Goal: Ask a question: Seek information or help from site administrators or community

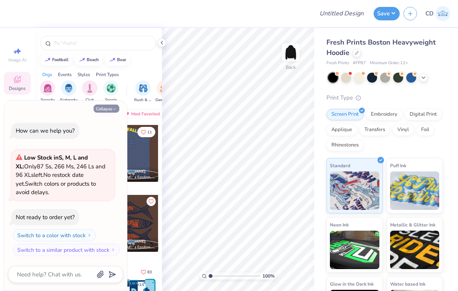
click at [113, 108] on icon "button" at bounding box center [115, 109] width 5 height 5
type textarea "x"
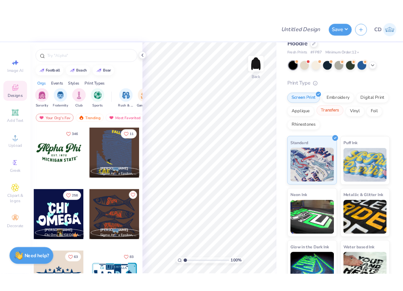
scroll to position [11, 0]
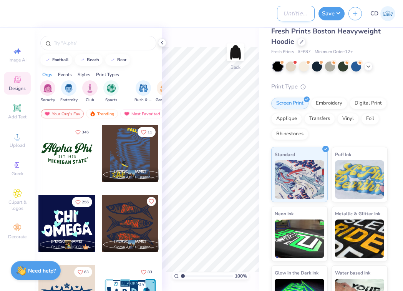
click at [299, 15] on input "Design Title" at bounding box center [296, 13] width 38 height 15
type input "p"
click at [163, 43] on icon at bounding box center [162, 43] width 6 height 6
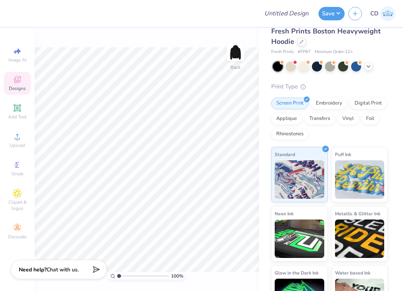
click at [93, 268] on icon at bounding box center [94, 269] width 11 height 11
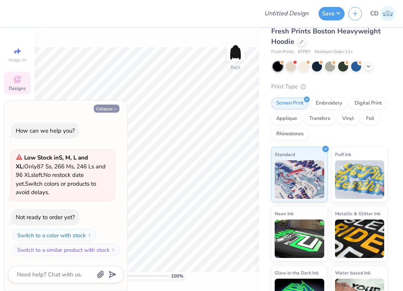
click at [101, 111] on button "Collapse" at bounding box center [107, 108] width 26 height 8
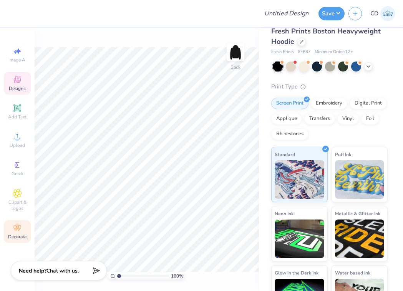
click at [17, 229] on icon at bounding box center [16, 229] width 3 height 3
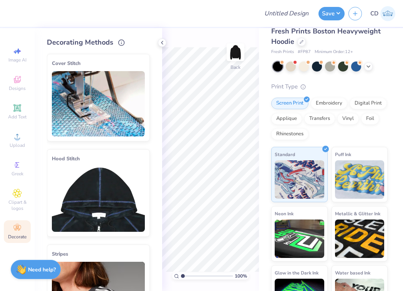
click at [31, 265] on div "Need help? Chat with us." at bounding box center [36, 269] width 50 height 19
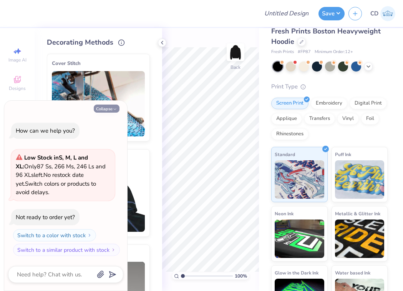
click at [106, 109] on button "Collapse" at bounding box center [107, 108] width 26 height 8
type textarea "x"
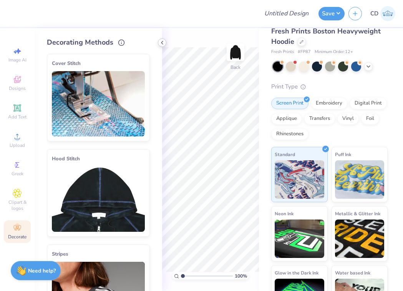
click at [162, 40] on icon at bounding box center [162, 43] width 6 height 6
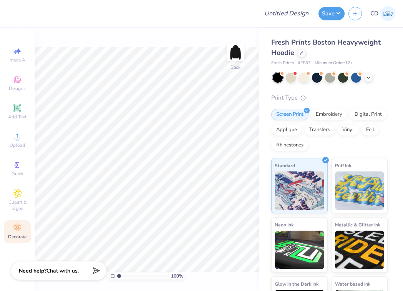
scroll to position [0, 0]
click at [301, 17] on input "Design Title" at bounding box center [296, 13] width 38 height 15
type input "polka dots"
click at [341, 12] on button "Save" at bounding box center [331, 12] width 26 height 13
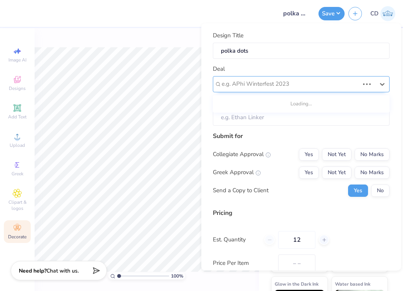
click at [275, 79] on div "e.g. APhi Winterfest 2023" at bounding box center [290, 83] width 137 height 9
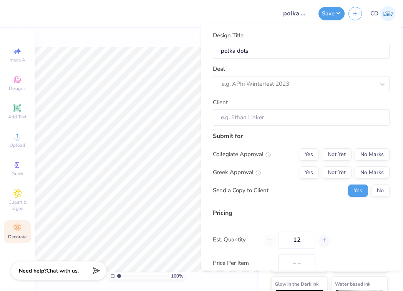
click at [290, 68] on div "Deal e.g. APhi Winterfest 2023" at bounding box center [301, 79] width 177 height 28
click at [328, 12] on button "Save" at bounding box center [331, 12] width 26 height 13
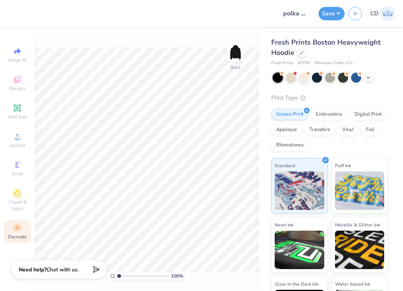
click at [94, 271] on polygon at bounding box center [94, 269] width 9 height 9
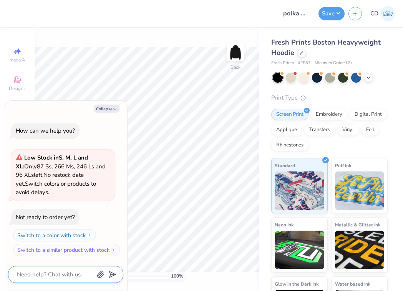
click at [63, 273] on textarea at bounding box center [55, 274] width 78 height 10
type textarea "x"
type textarea "h"
type textarea "x"
type textarea "ho"
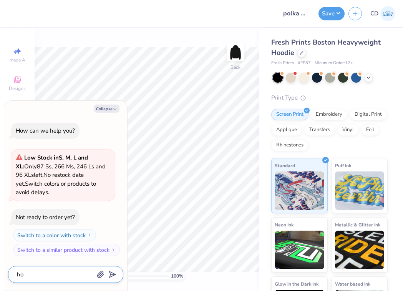
type textarea "x"
type textarea "h"
type textarea "x"
type textarea "h"
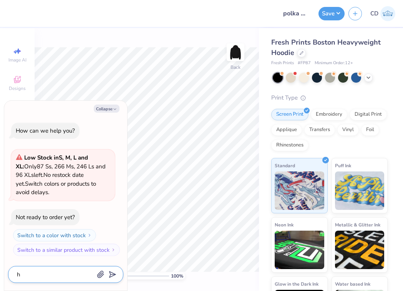
type textarea "x"
type textarea "ho"
type textarea "x"
type textarea "how"
type textarea "x"
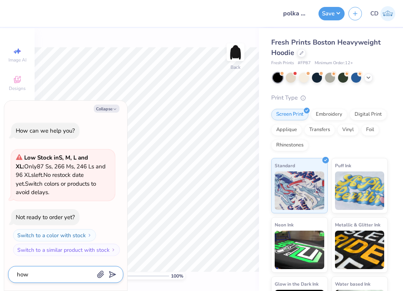
type textarea "how"
type textarea "x"
type textarea "how c"
type textarea "x"
type textarea "how ca"
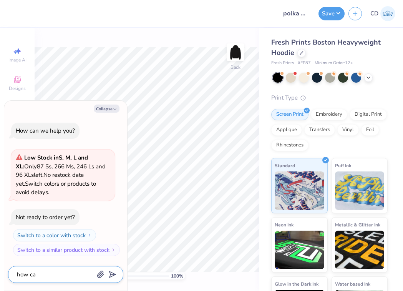
type textarea "x"
type textarea "how can"
type textarea "x"
type textarea "how can"
type textarea "x"
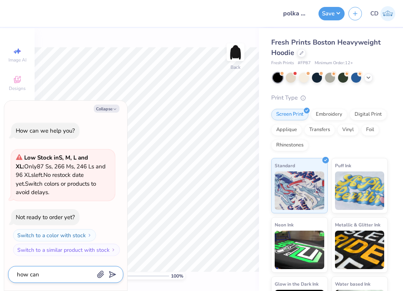
type textarea "how can i"
type textarea "x"
type textarea "how can i"
type textarea "x"
type textarea "how can i a"
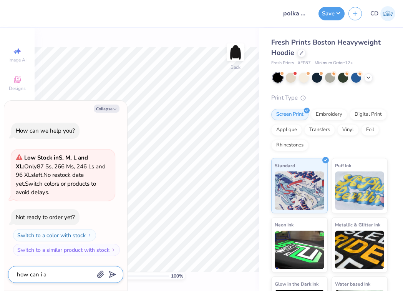
type textarea "x"
type textarea "how can i"
type textarea "x"
type textarea "how can i a"
type textarea "x"
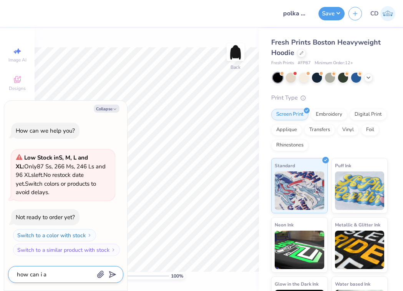
type textarea "how can i as"
type textarea "x"
type textarea "how can i ask"
type textarea "x"
type textarea "how can i ask"
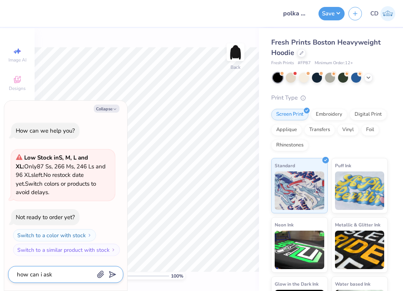
type textarea "x"
type textarea "how can i ask"
type textarea "x"
type textarea "how can i as"
type textarea "x"
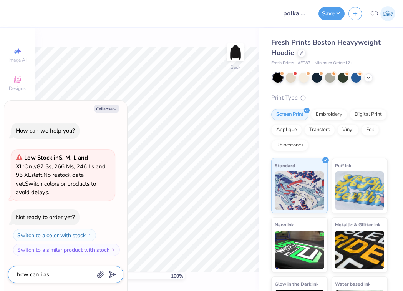
type textarea "how can i a"
type textarea "x"
type textarea "how can i"
type textarea "x"
type textarea "how can i"
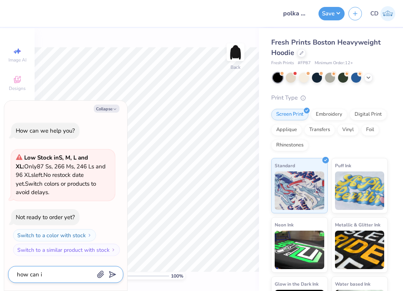
type textarea "x"
type textarea "how can"
type textarea "x"
type textarea "how can"
type textarea "x"
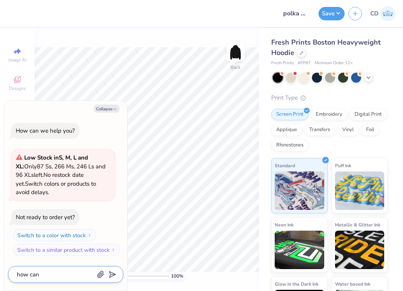
type textarea "how ca"
type textarea "x"
type textarea "how c"
type textarea "x"
type textarea "how"
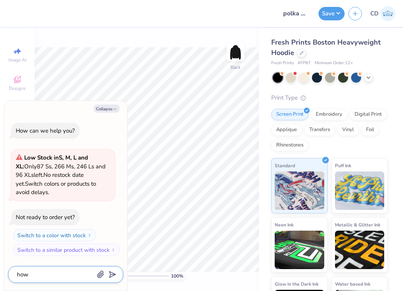
type textarea "x"
type textarea "how"
type textarea "x"
type textarea "ho"
type textarea "x"
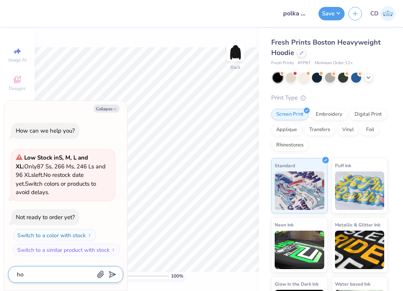
type textarea "h"
type textarea "x"
type textarea "c"
type textarea "x"
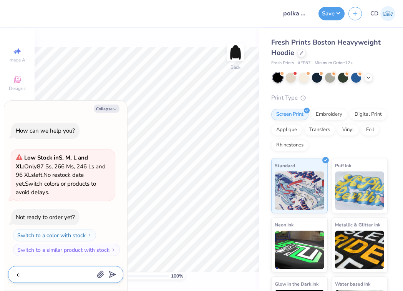
type textarea "ca"
type textarea "x"
type textarea "can"
type textarea "x"
type textarea "can"
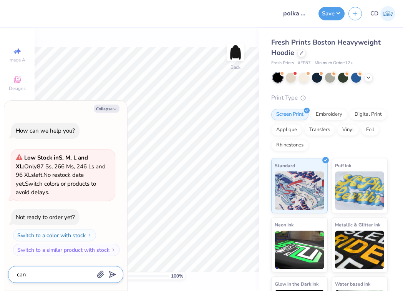
type textarea "x"
type textarea "can i"
type textarea "x"
type textarea "can i"
type textarea "x"
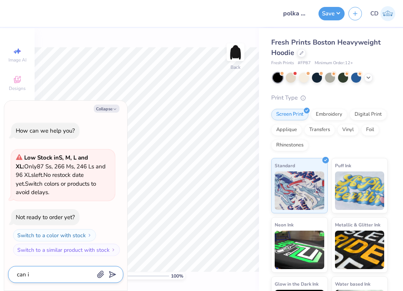
type textarea "can i m"
type textarea "x"
type textarea "can i ma"
type textarea "x"
type textarea "can i mak"
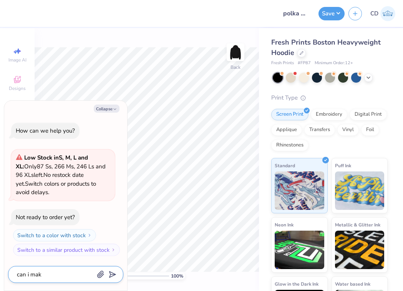
type textarea "x"
type textarea "can i make"
type textarea "x"
type textarea "can i make"
type textarea "x"
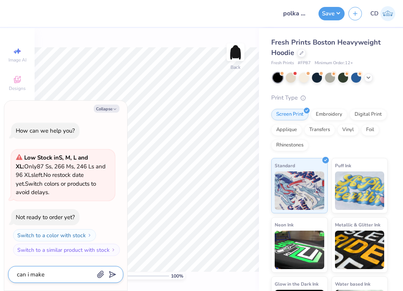
type textarea "can i make a"
type textarea "x"
type textarea "can i make a"
type textarea "x"
type textarea "can i make a p"
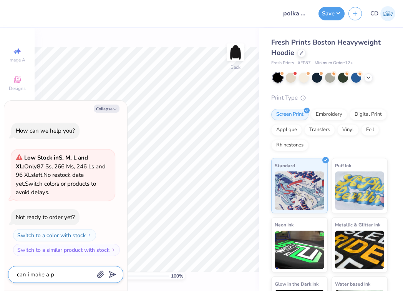
type textarea "x"
type textarea "can i make a po"
type textarea "x"
type textarea "can i make a pol"
type textarea "x"
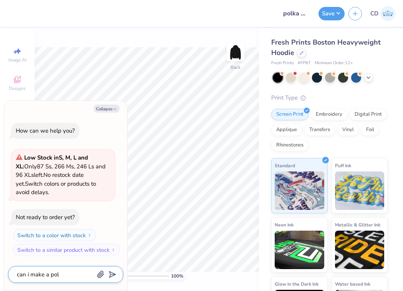
type textarea "can i make a polk"
type textarea "x"
type textarea "can i make a polka"
type textarea "x"
type textarea "can i make a polka"
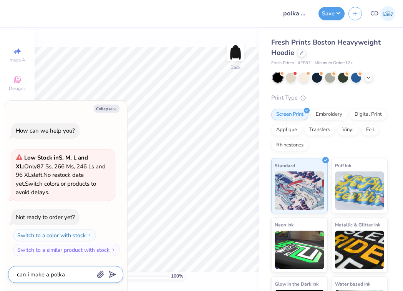
type textarea "x"
type textarea "can i make a polka"
type textarea "x"
type textarea "can i make a polk"
type textarea "x"
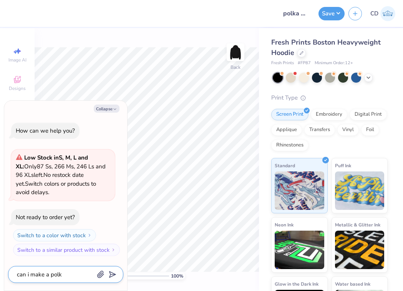
type textarea "can i make a pol"
type textarea "x"
type textarea "can i make a po"
type textarea "x"
type textarea "can i make a p"
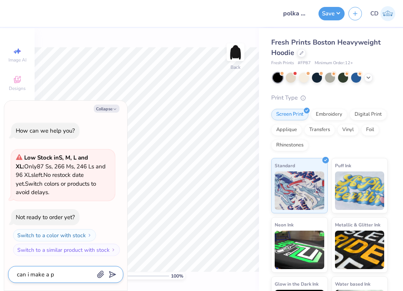
type textarea "x"
type textarea "can i make a"
type textarea "x"
type textarea "can i make a"
type textarea "x"
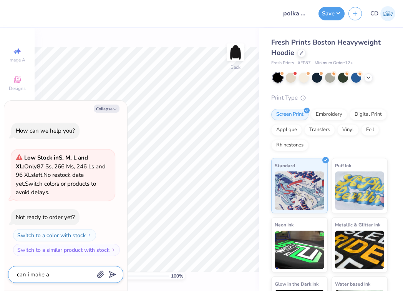
type textarea "can i make a"
type textarea "x"
type textarea "can i make a d"
type textarea "x"
type textarea "can i make a de"
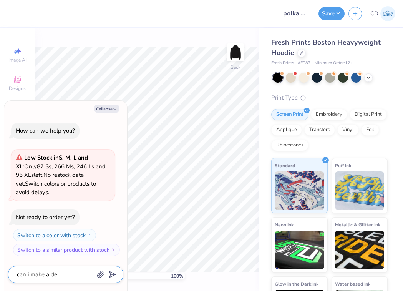
type textarea "x"
type textarea "can i make a des"
type textarea "x"
type textarea "can i make a desi"
type textarea "x"
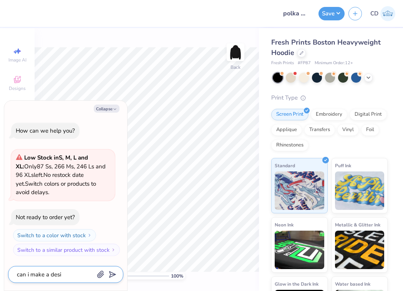
type textarea "can i make a desig"
type textarea "x"
type textarea "can i make a design"
type textarea "x"
type textarea "can i make a design"
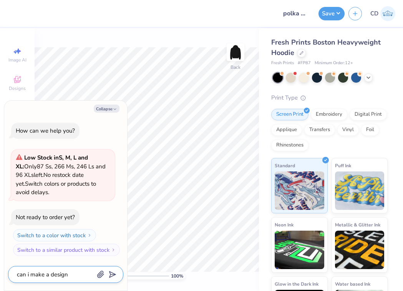
type textarea "x"
type textarea "can i make a design m"
type textarea "x"
type textarea "can i make a design mo"
type textarea "x"
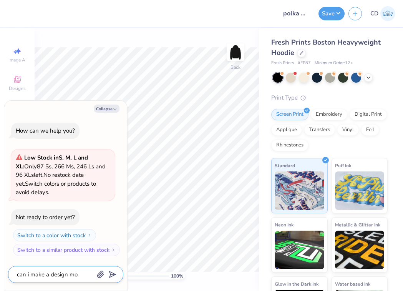
type textarea "can i make a design moc"
type textarea "x"
type textarea "can i make a design mock"
type textarea "x"
type textarea "can i make a design mock"
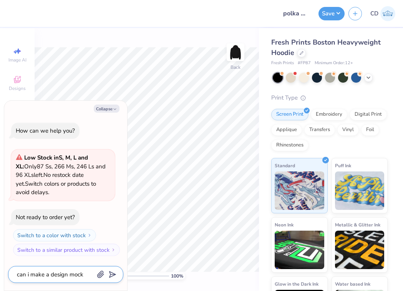
type textarea "x"
type textarea "can i make a design mock u"
type textarea "x"
type textarea "can i make a design mock up"
type textarea "x"
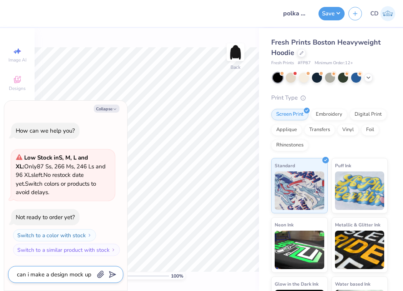
type textarea "can i make a design mock up"
type textarea "x"
type textarea "can i make a design mock up f"
type textarea "x"
type textarea "can i make a design mock up fo"
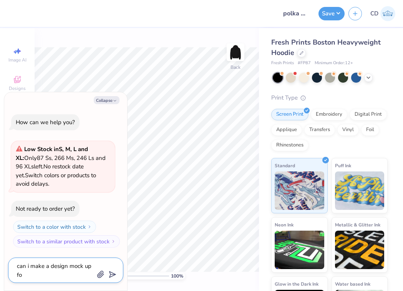
type textarea "x"
type textarea "can i make a design mock up for"
type textarea "x"
type textarea "can i make a design mock up for"
type textarea "x"
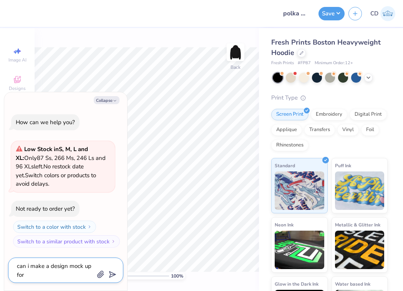
type textarea "can i make a design mock up for a"
type textarea "x"
type textarea "can i make a design mock up for a"
type textarea "x"
type textarea "can i make a design mock up for a p"
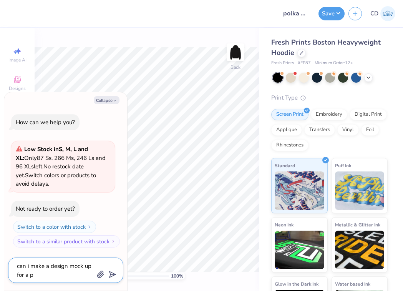
type textarea "x"
type textarea "can i make a design mock up for a po"
type textarea "x"
type textarea "can i make a design mock up for a pol"
type textarea "x"
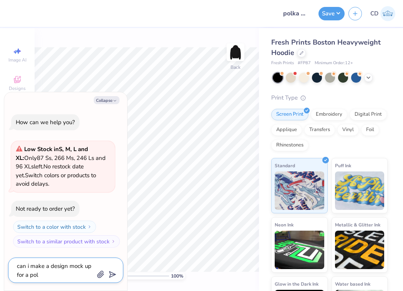
type textarea "can i make a design mock up for a polk"
type textarea "x"
type textarea "can i make a design mock up for a polka"
type textarea "x"
type textarea "can i make a design mock up for a polka"
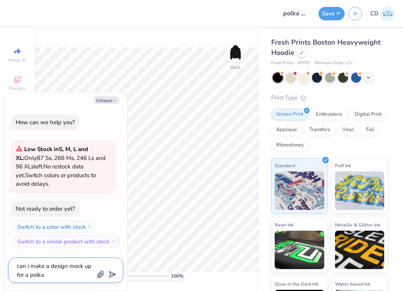
type textarea "x"
type textarea "can i make a design mock up for a polka d"
type textarea "x"
type textarea "can i make a design mock up for a polka do"
type textarea "x"
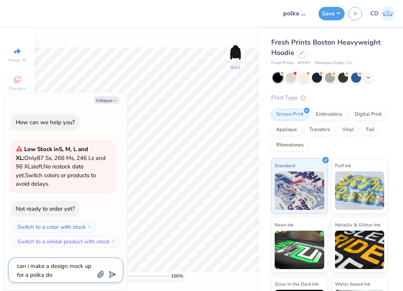
type textarea "can i make a design mock up for a polka dot"
type textarea "x"
type textarea "can i make a design mock up for a polka dot"
type textarea "x"
type textarea "can i make a design mock up for a polka dot l"
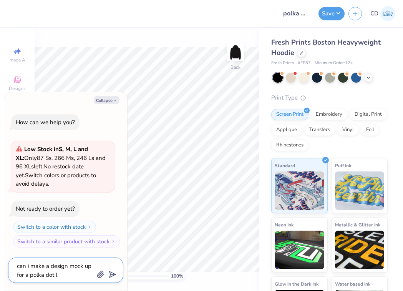
type textarea "x"
type textarea "can i make a design mock up for a polka dot li"
type textarea "x"
type textarea "can i make a design mock up for a polka dot lin"
type textarea "x"
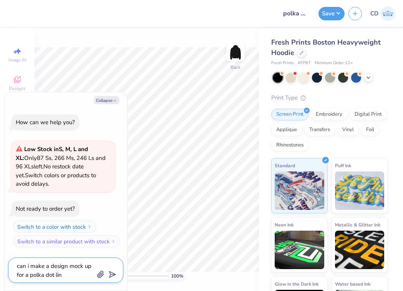
type textarea "can i make a design mock up for a polka dot lini"
type textarea "x"
type textarea "can i make a design mock up for a polka dot linin"
type textarea "x"
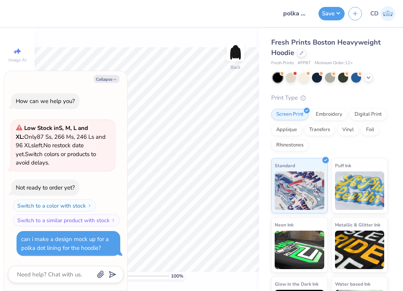
click at [321, 96] on div "Print Type" at bounding box center [329, 97] width 116 height 9
click at [110, 79] on button "Collapse" at bounding box center [107, 79] width 26 height 8
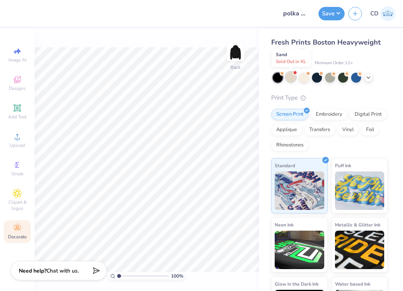
click at [293, 77] on div at bounding box center [291, 77] width 10 height 10
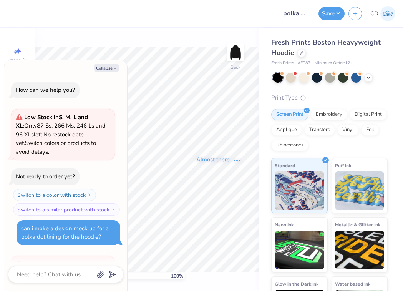
scroll to position [103, 0]
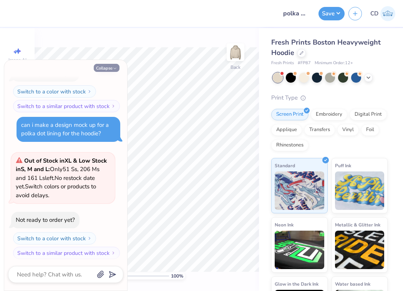
click at [115, 70] on icon "button" at bounding box center [115, 68] width 5 height 5
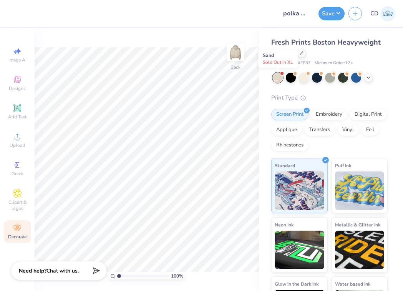
click at [280, 79] on div at bounding box center [278, 78] width 10 height 10
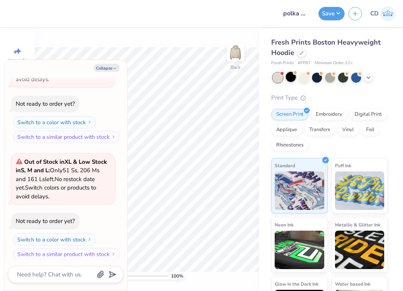
click at [291, 79] on div at bounding box center [291, 77] width 10 height 10
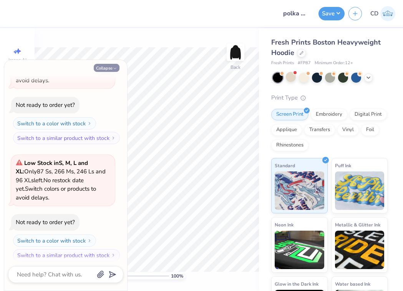
click at [114, 67] on icon "button" at bounding box center [115, 68] width 5 height 5
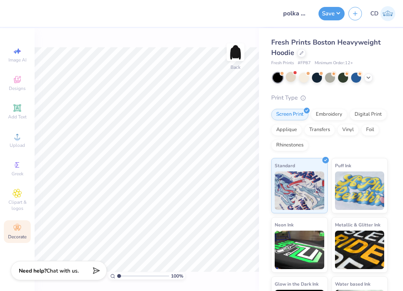
drag, startPoint x: 119, startPoint y: 275, endPoint x: 94, endPoint y: 277, distance: 25.1
click at [94, 277] on div "Design Title polka dots Save CD Image AI Designs Add Text Upload Greek Clipart …" at bounding box center [201, 145] width 403 height 291
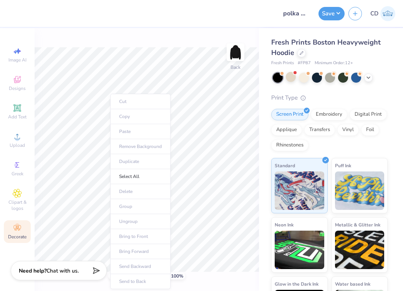
click at [280, 88] on div "Fresh Prints Boston Heavyweight Hoodie Fresh Prints # FP87 Minimum Order: 12 + …" at bounding box center [329, 184] width 116 height 294
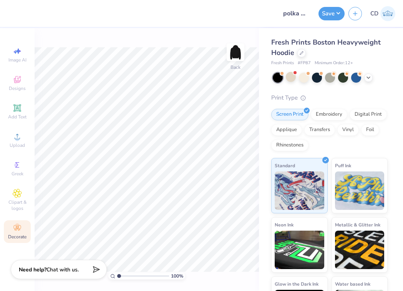
click at [32, 268] on strong "Need help?" at bounding box center [33, 269] width 28 height 7
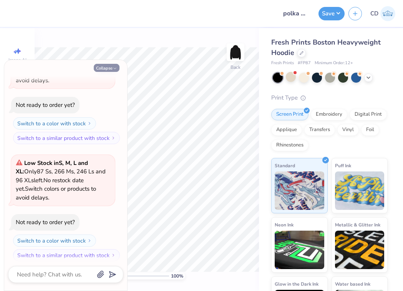
click at [107, 66] on button "Collapse" at bounding box center [107, 68] width 26 height 8
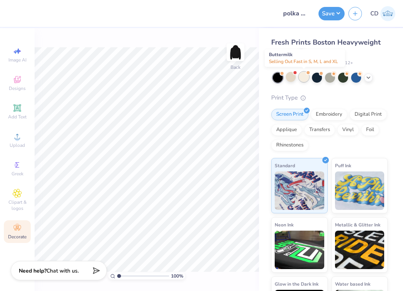
click at [302, 81] on div at bounding box center [304, 77] width 10 height 10
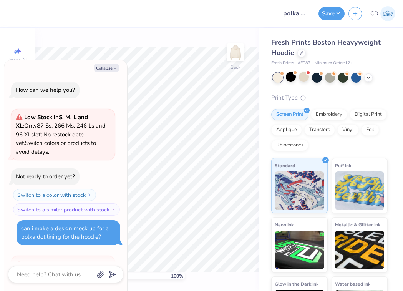
scroll to position [451, 0]
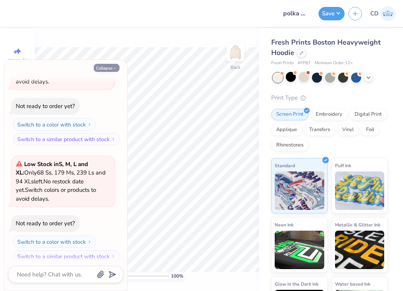
click at [109, 69] on button "Collapse" at bounding box center [107, 68] width 26 height 8
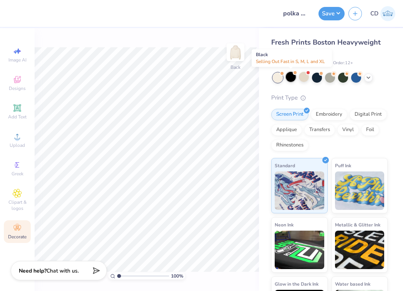
click at [291, 76] on div at bounding box center [291, 77] width 10 height 10
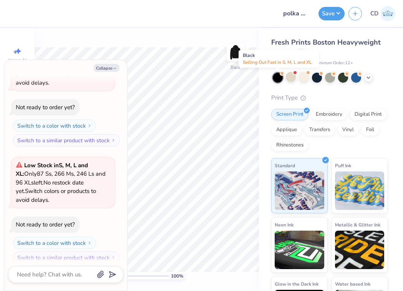
click at [278, 77] on div at bounding box center [278, 78] width 10 height 10
click at [279, 79] on div at bounding box center [278, 78] width 10 height 10
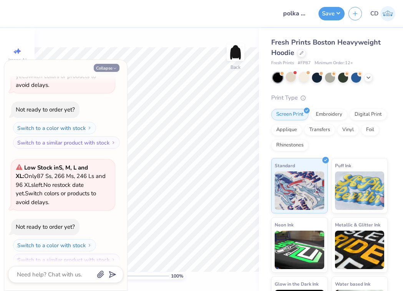
click at [112, 66] on button "Collapse" at bounding box center [107, 68] width 26 height 8
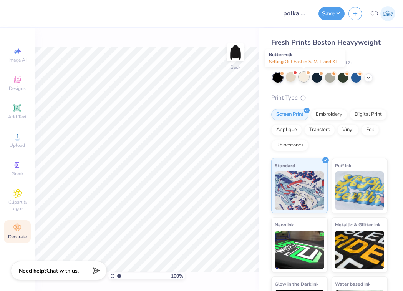
click at [306, 76] on div at bounding box center [304, 77] width 10 height 10
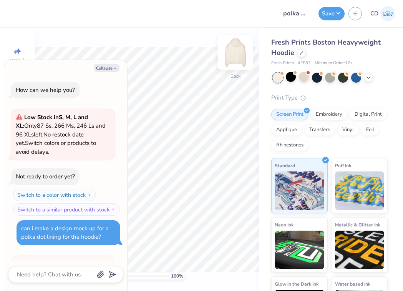
scroll to position [915, 0]
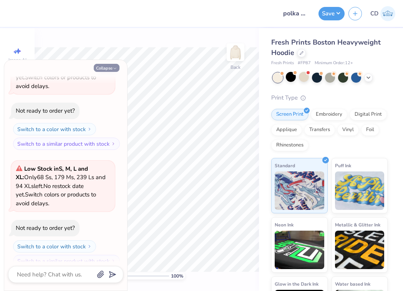
click at [114, 70] on icon "button" at bounding box center [115, 68] width 5 height 5
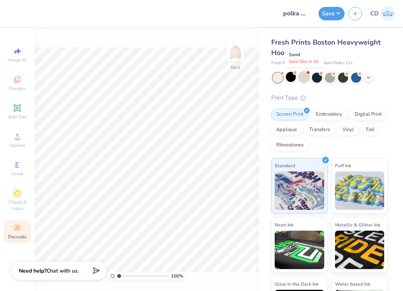
click at [304, 77] on div at bounding box center [304, 77] width 10 height 10
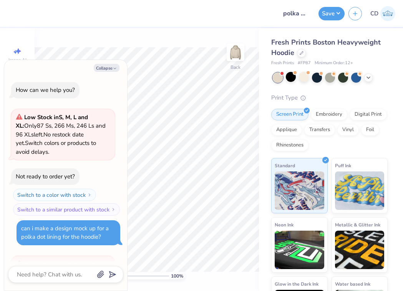
scroll to position [1031, 0]
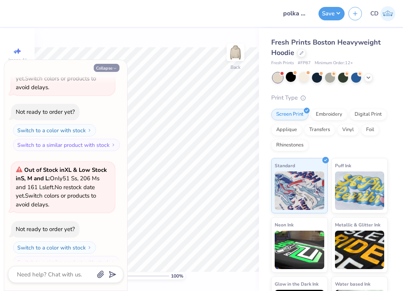
click at [112, 67] on button "Collapse" at bounding box center [107, 68] width 26 height 8
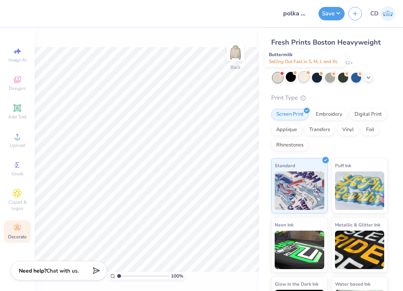
click at [300, 77] on div at bounding box center [304, 77] width 10 height 10
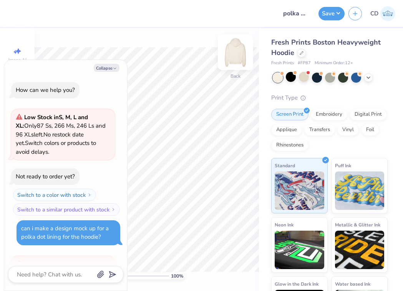
scroll to position [1147, 0]
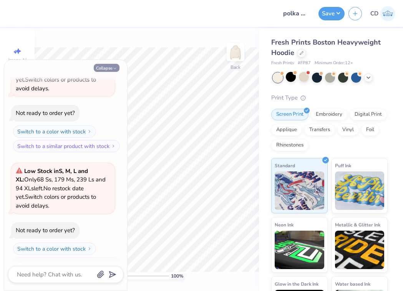
click at [111, 67] on button "Collapse" at bounding box center [107, 68] width 26 height 8
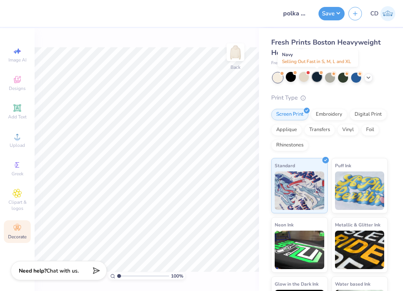
click at [321, 77] on div at bounding box center [317, 77] width 10 height 10
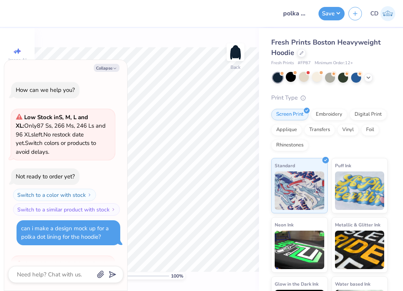
scroll to position [1263, 0]
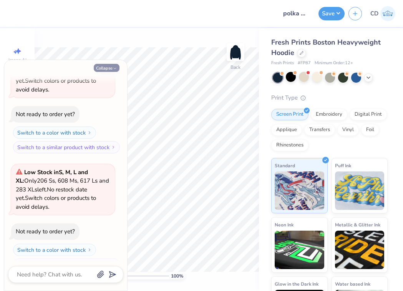
click at [113, 66] on button "Collapse" at bounding box center [107, 68] width 26 height 8
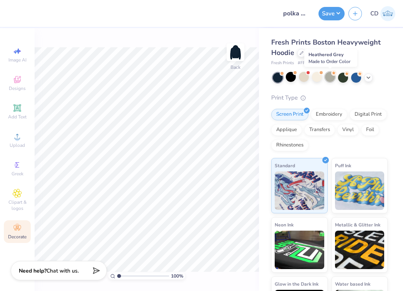
click at [333, 78] on div at bounding box center [330, 77] width 10 height 10
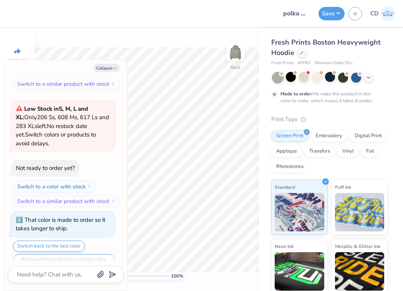
scroll to position [1362, 0]
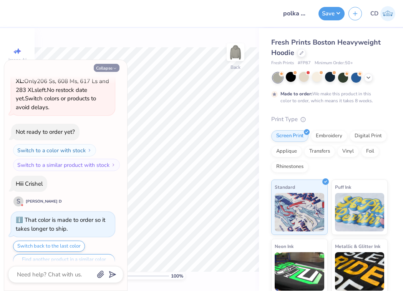
click at [111, 67] on button "Collapse" at bounding box center [107, 68] width 26 height 8
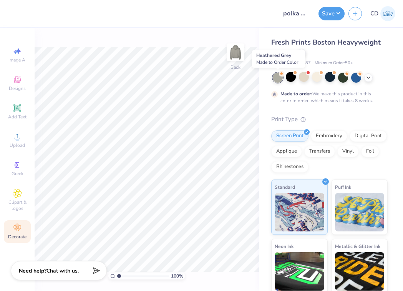
click at [278, 78] on div at bounding box center [278, 78] width 10 height 10
click at [347, 78] on div at bounding box center [343, 77] width 10 height 10
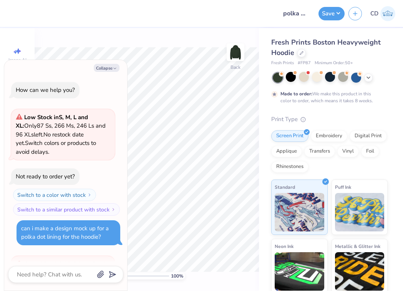
scroll to position [1463, 0]
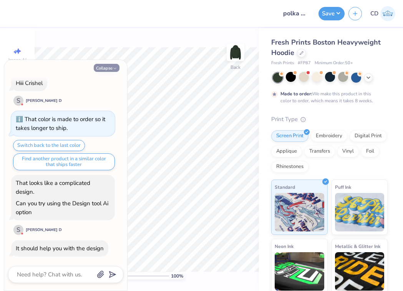
click at [111, 67] on button "Collapse" at bounding box center [107, 68] width 26 height 8
